Goal: Find contact information: Find contact information

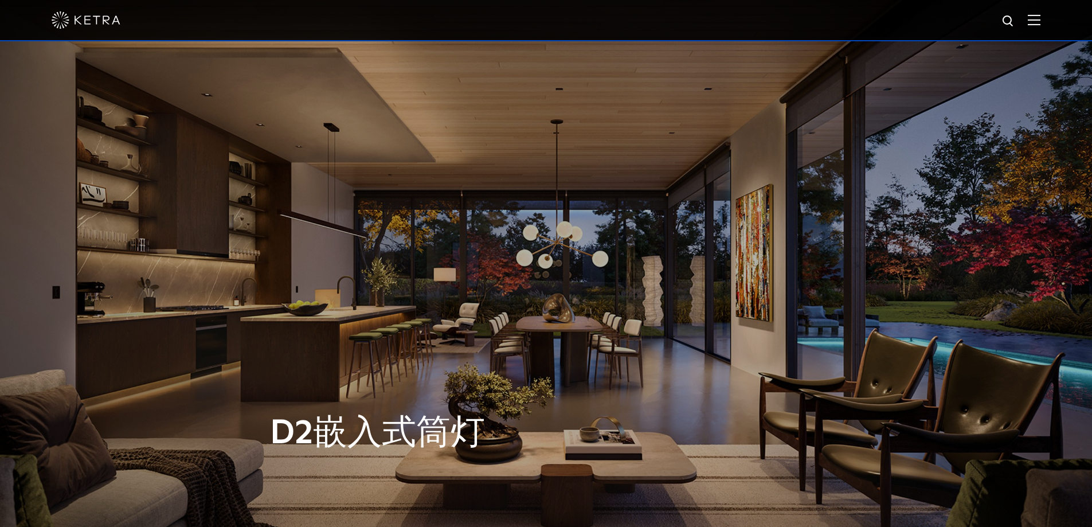
click at [1036, 18] on div at bounding box center [546, 20] width 989 height 40
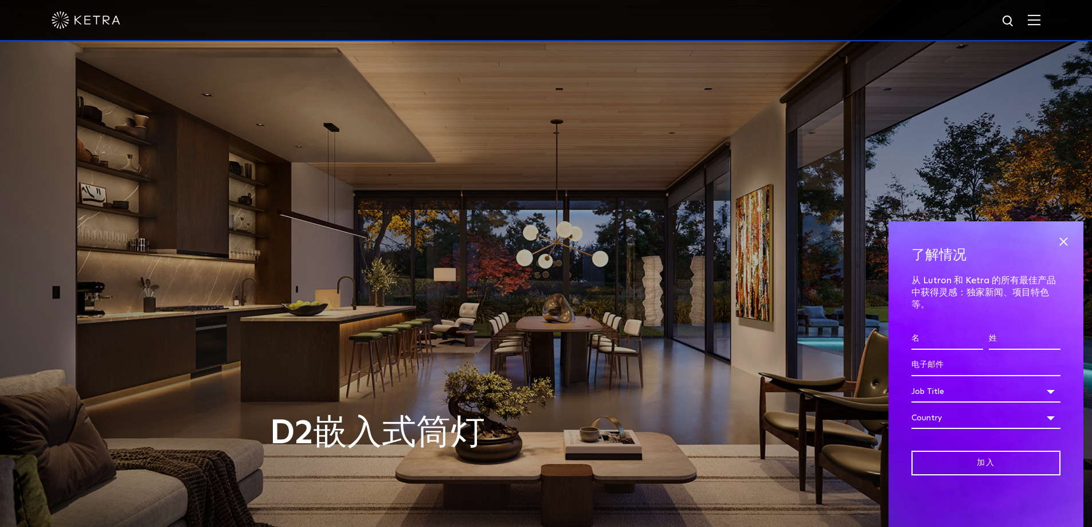
click at [1041, 20] on img at bounding box center [1034, 19] width 13 height 11
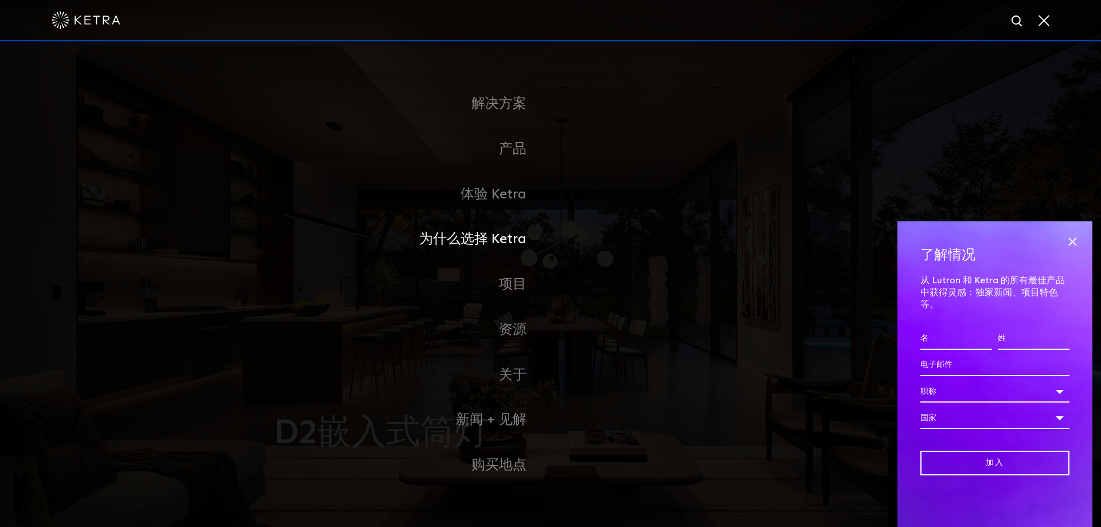
click at [509, 245] on font "为什么选择 Ketra" at bounding box center [472, 239] width 107 height 14
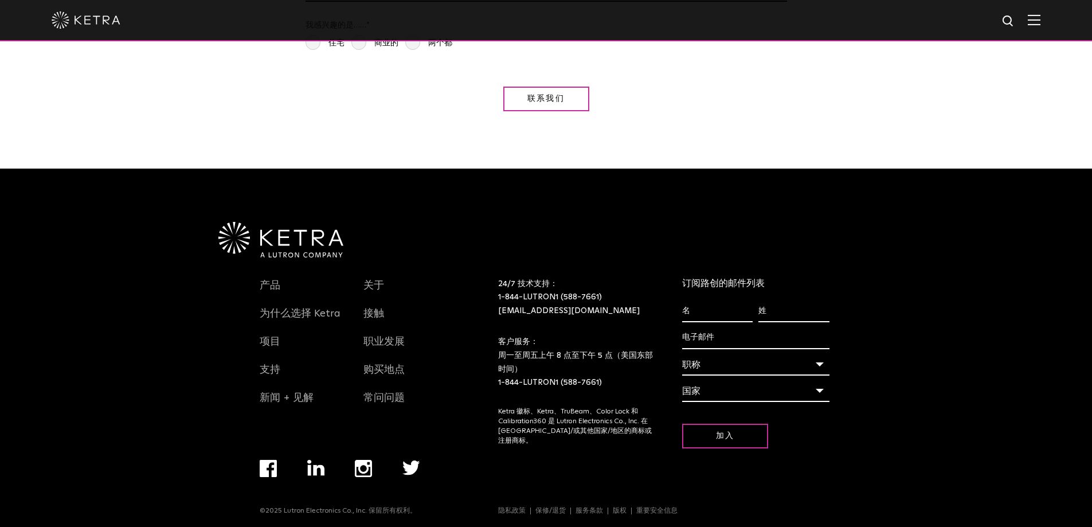
scroll to position [2105, 0]
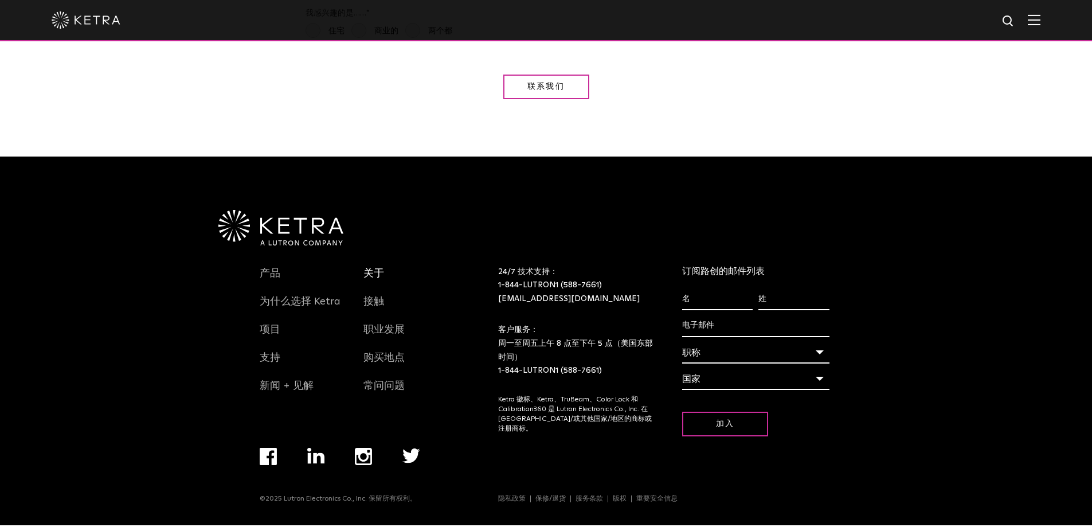
click at [376, 279] on font "关于" at bounding box center [374, 273] width 21 height 10
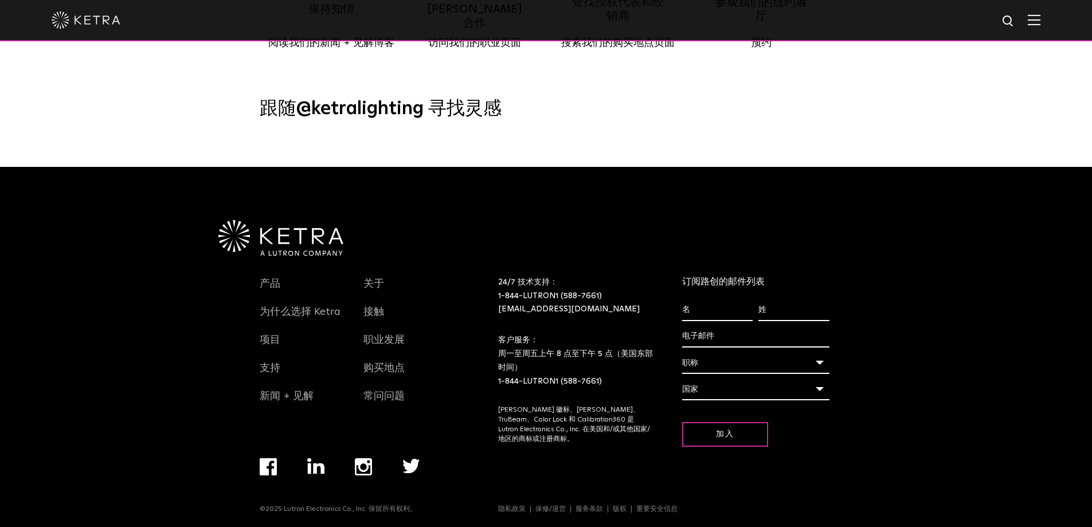
scroll to position [1379, 0]
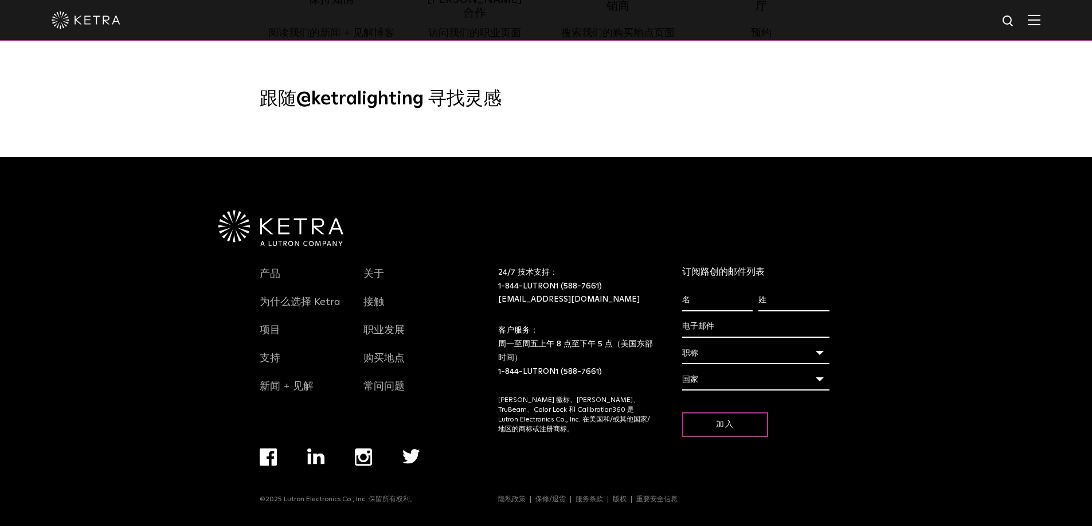
click at [816, 375] on div "国家" at bounding box center [755, 380] width 147 height 22
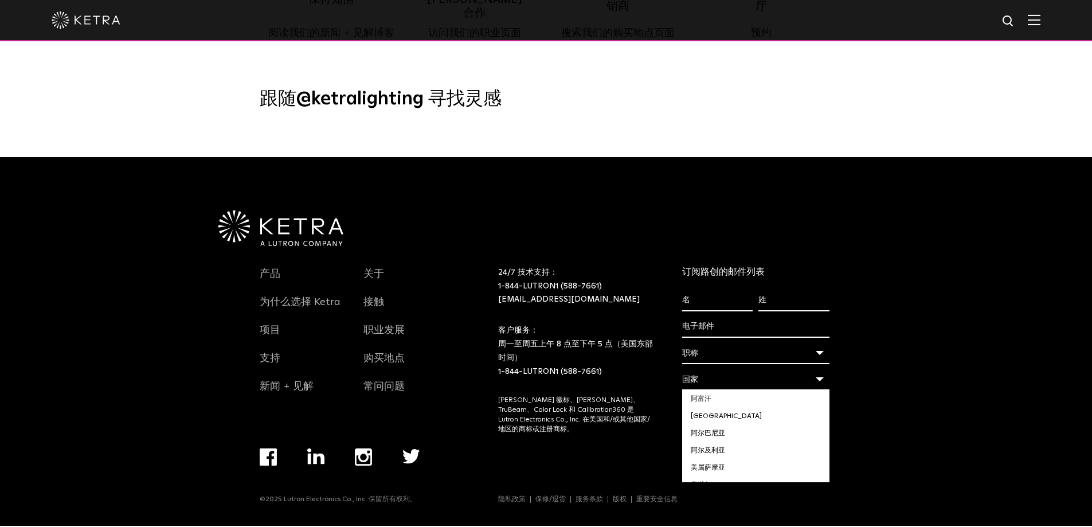
click at [816, 375] on div "国家" at bounding box center [755, 380] width 147 height 22
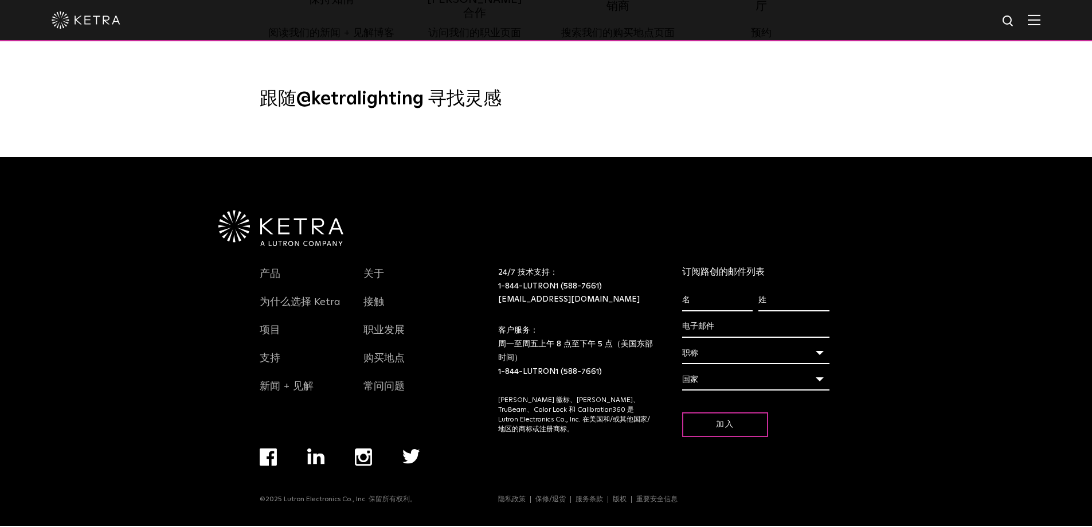
click at [307, 456] on img "导航菜单" at bounding box center [316, 456] width 18 height 16
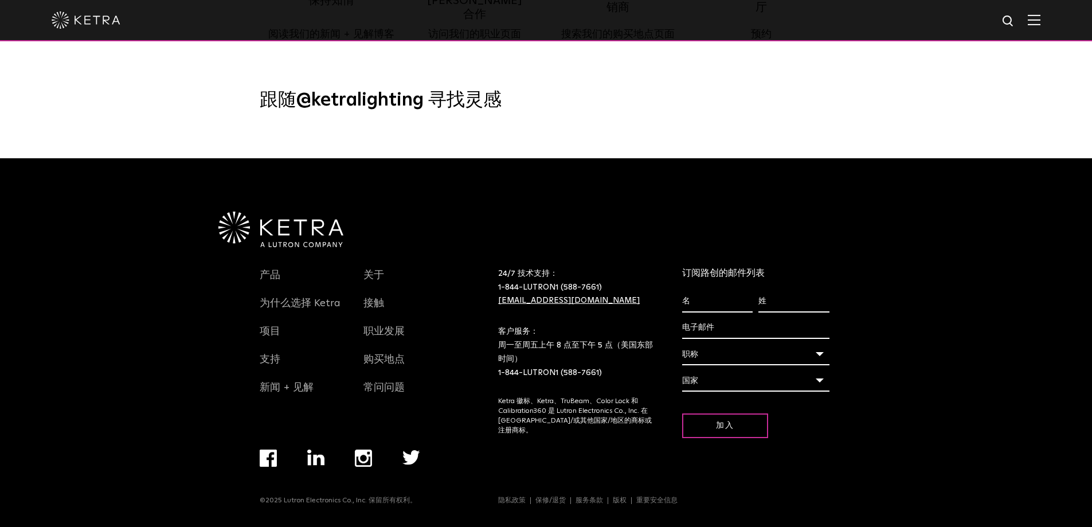
scroll to position [1379, 0]
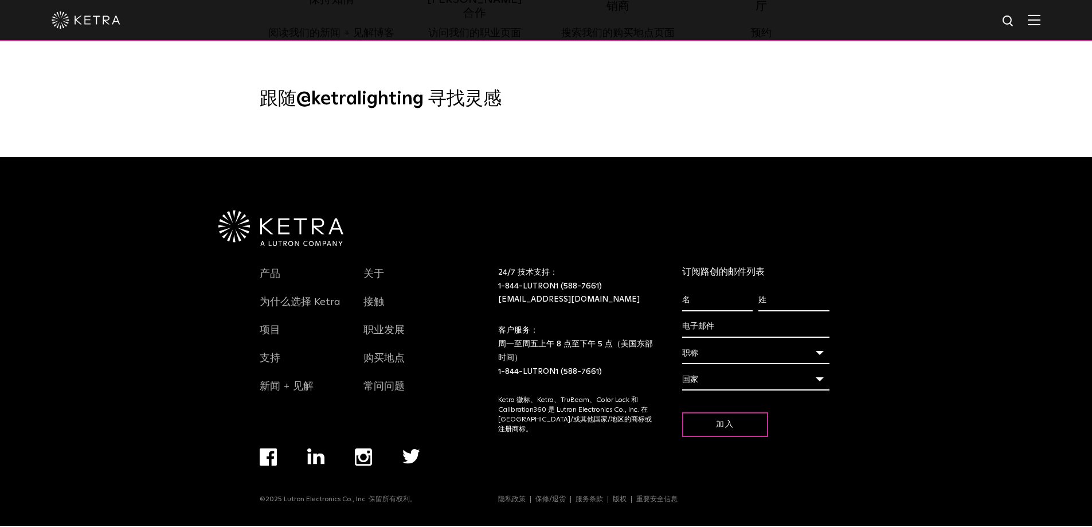
drag, startPoint x: 563, startPoint y: 302, endPoint x: 569, endPoint y: 292, distance: 11.6
click at [563, 302] on font "[EMAIL_ADDRESS][DOMAIN_NAME]" at bounding box center [569, 299] width 142 height 8
